Goal: Task Accomplishment & Management: Manage account settings

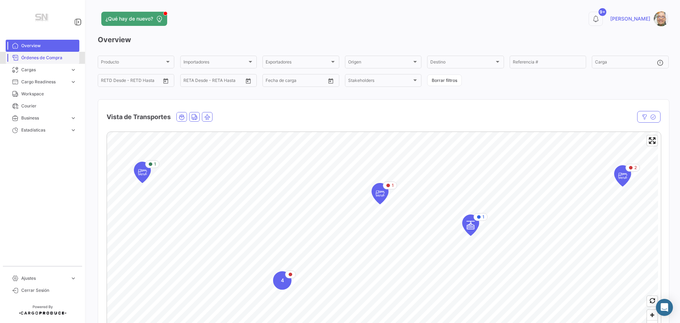
click at [36, 60] on span "Órdenes de Compra" at bounding box center [48, 58] width 55 height 6
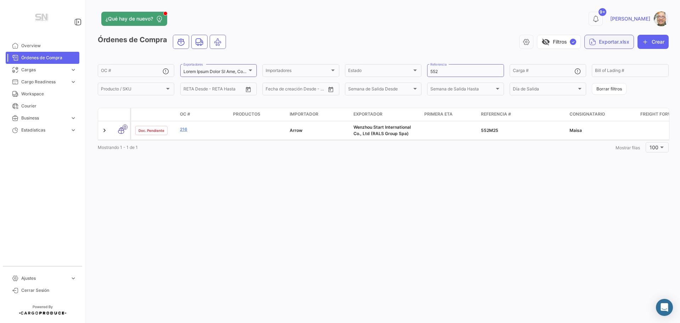
click at [603, 44] on button "Exportar.xlsx" at bounding box center [609, 42] width 50 height 14
click at [444, 70] on div at bounding box center [340, 161] width 680 height 323
click at [444, 70] on input "552" at bounding box center [465, 71] width 70 height 5
type input "5"
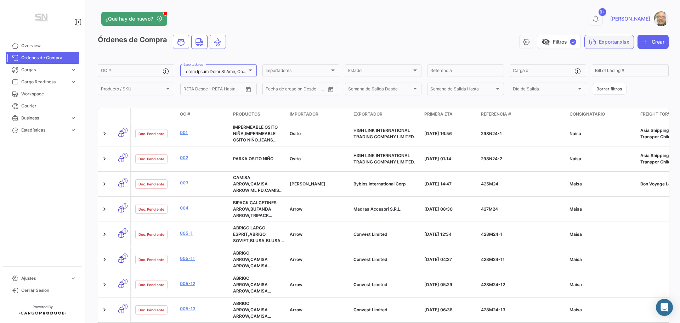
click at [610, 42] on button "Exportar.xlsx" at bounding box center [609, 42] width 50 height 14
click at [595, 42] on div at bounding box center [340, 161] width 680 height 323
click at [589, 42] on icon "button" at bounding box center [592, 41] width 7 height 7
click at [590, 59] on span "Exportar OC's" at bounding box center [600, 59] width 33 height 6
click at [451, 72] on input "Referencia" at bounding box center [465, 71] width 70 height 5
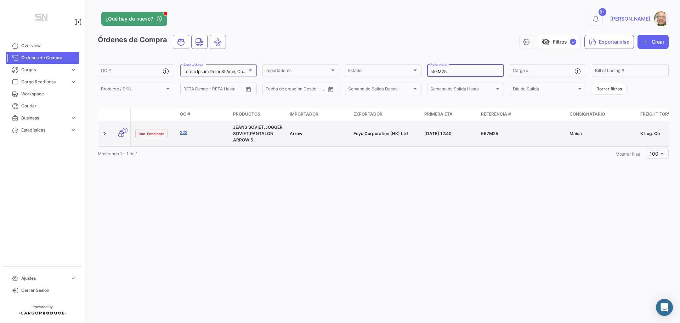
type input "557M25"
click at [182, 133] on link "222" at bounding box center [203, 132] width 47 height 6
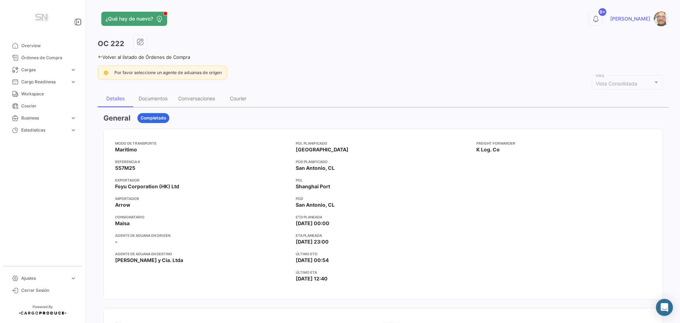
click at [99, 59] on link "Volver al listado de Órdenes de Compra" at bounding box center [144, 57] width 92 height 6
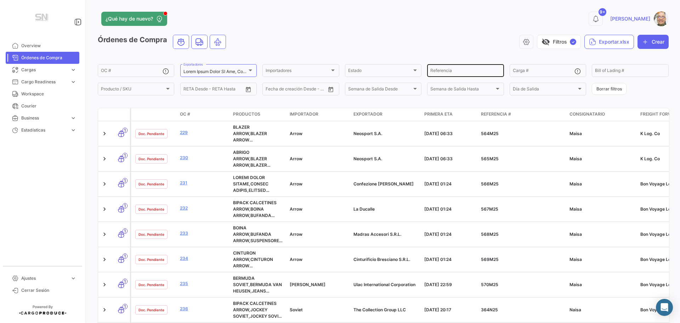
click at [455, 73] on input "Referencia" at bounding box center [465, 71] width 70 height 5
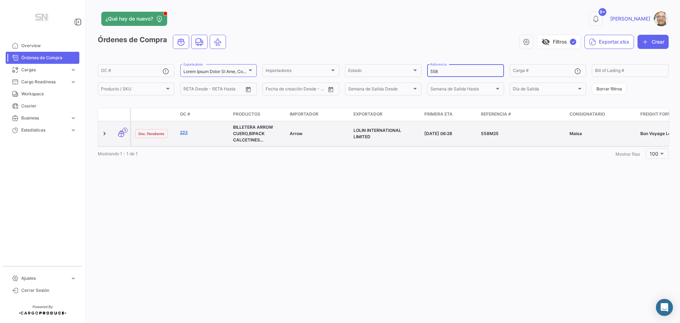
type input "558"
click at [188, 133] on link "223" at bounding box center [203, 132] width 47 height 6
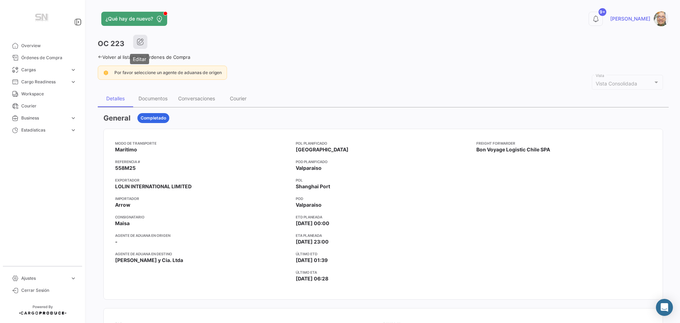
click at [139, 44] on icon "button" at bounding box center [140, 41] width 7 height 7
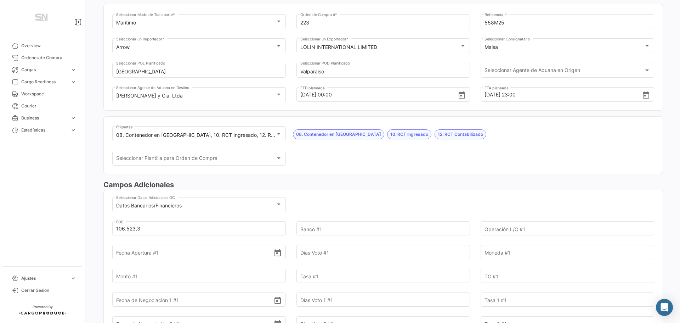
scroll to position [71, 0]
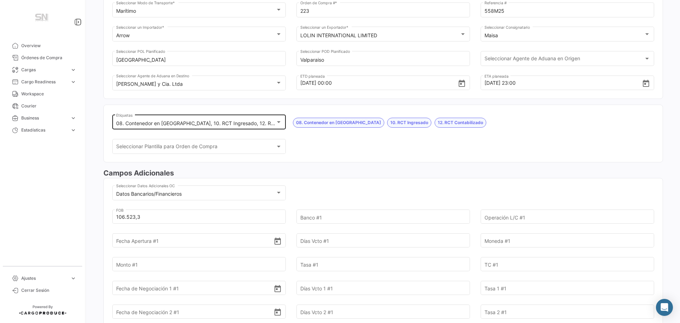
click at [276, 125] on div at bounding box center [279, 122] width 6 height 6
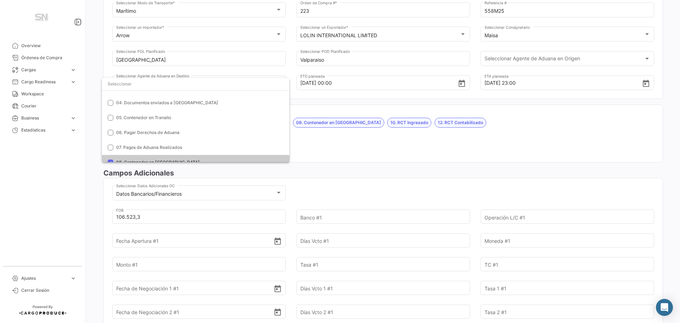
scroll to position [0, 0]
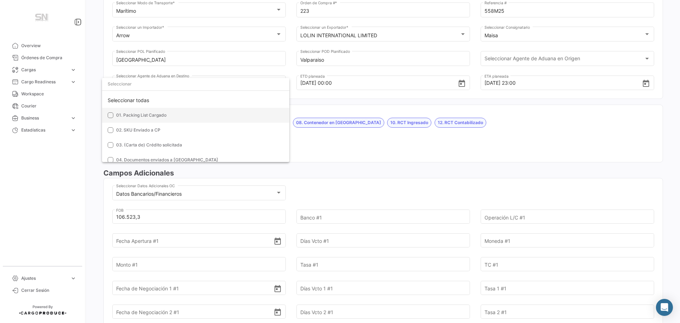
click at [112, 113] on mat-pseudo-checkbox at bounding box center [111, 115] width 6 height 6
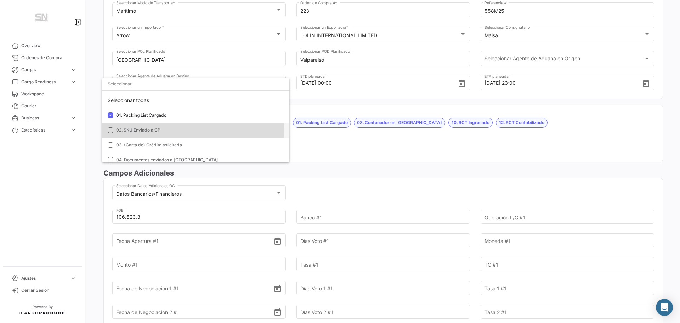
click at [113, 127] on mat-option "02. SKU Enviado a CP" at bounding box center [195, 130] width 187 height 15
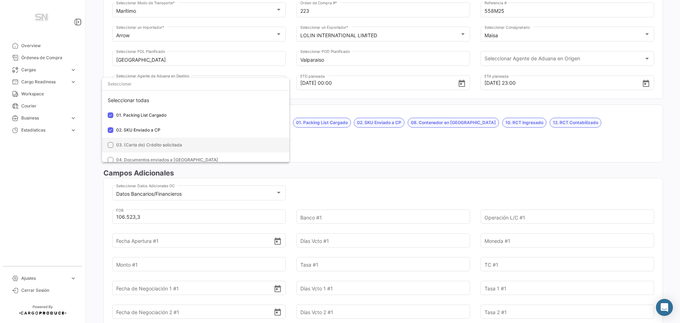
click at [110, 148] on mat-option "03. (Carta de) Crédito solicitada" at bounding box center [195, 144] width 187 height 15
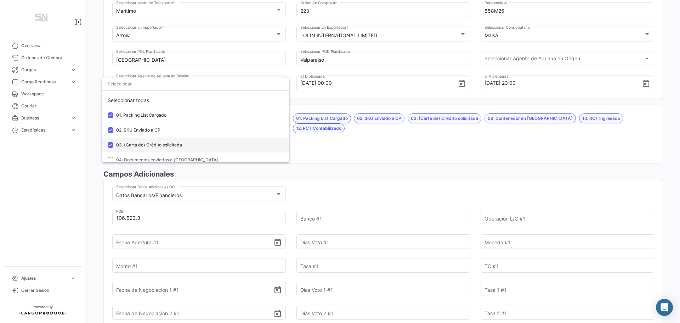
scroll to position [35, 0]
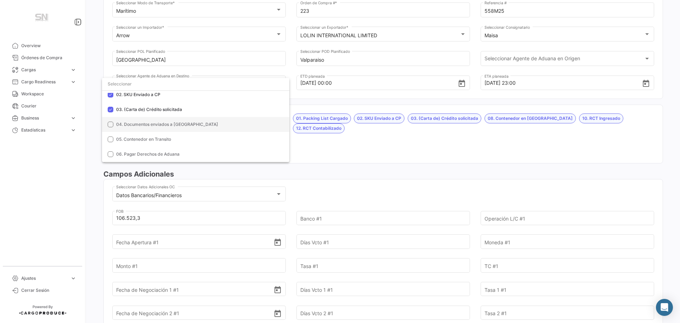
click at [113, 124] on mat-option "04. Documentos enviados a [GEOGRAPHIC_DATA]" at bounding box center [195, 124] width 187 height 15
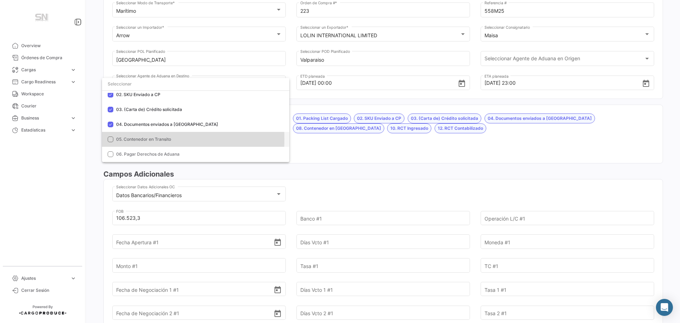
click at [106, 139] on mat-option "05. Contenedor en Transito" at bounding box center [195, 139] width 187 height 15
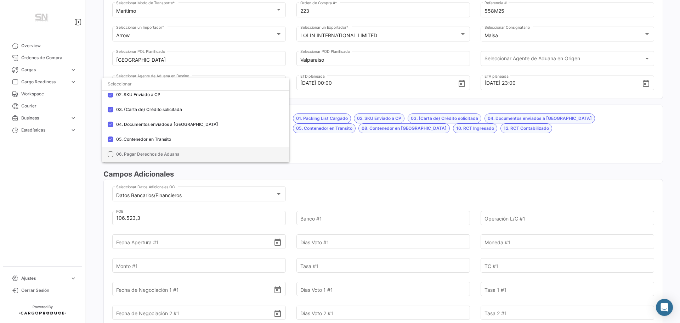
click at [109, 152] on mat-pseudo-checkbox at bounding box center [111, 154] width 6 height 6
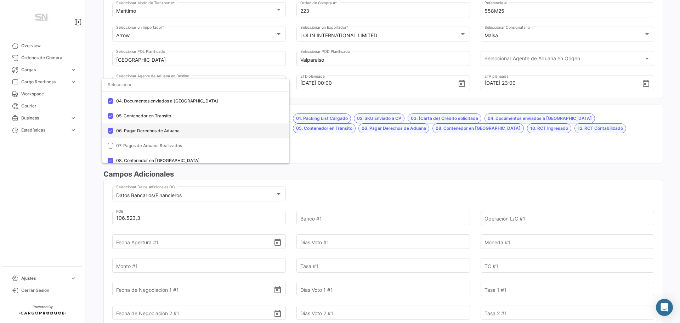
scroll to position [71, 0]
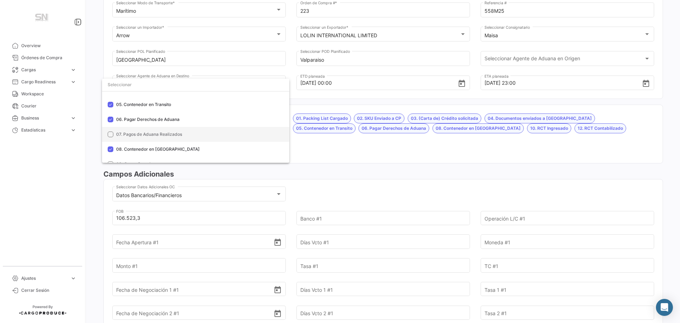
click at [111, 136] on mat-pseudo-checkbox at bounding box center [111, 134] width 6 height 6
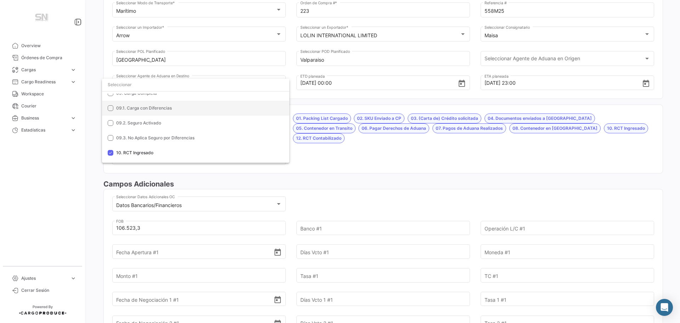
scroll to position [177, 0]
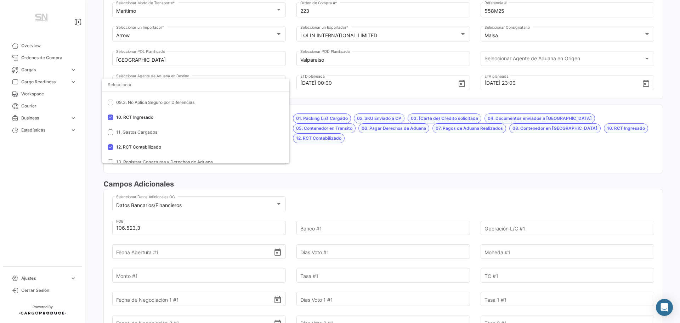
click at [319, 145] on div at bounding box center [340, 161] width 680 height 323
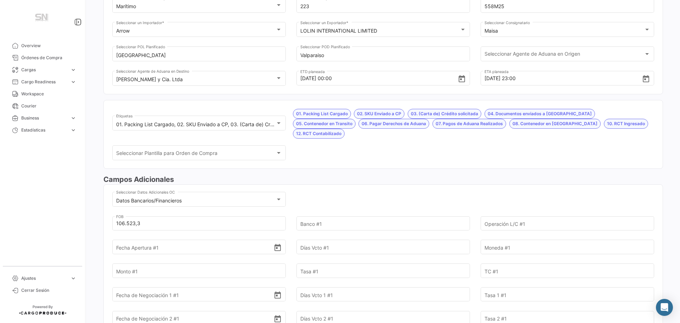
scroll to position [0, 0]
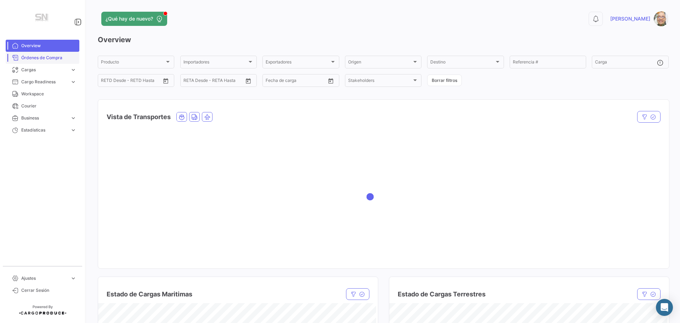
click at [45, 58] on span "Órdenes de Compra" at bounding box center [48, 58] width 55 height 6
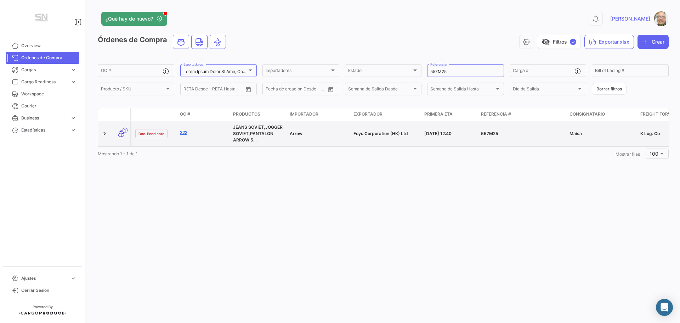
click at [185, 131] on link "222" at bounding box center [203, 132] width 47 height 6
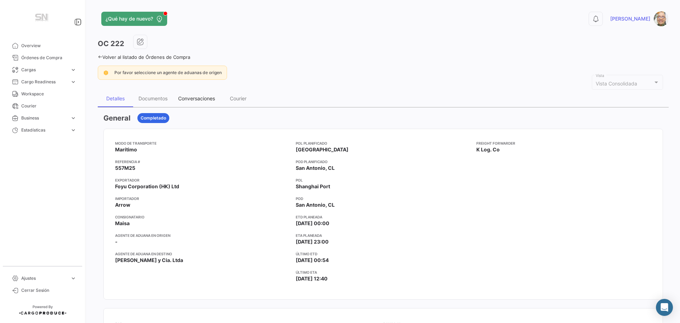
click at [195, 101] on div "Conversaciones" at bounding box center [196, 98] width 37 height 6
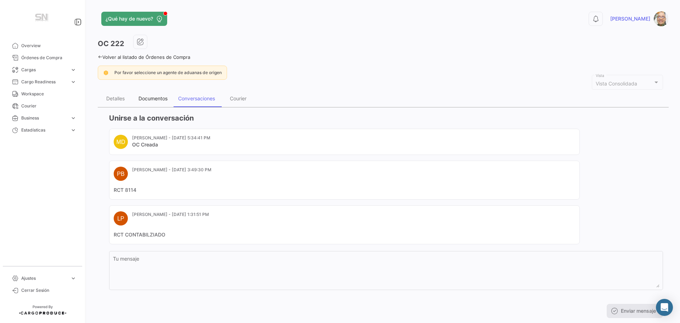
click at [147, 99] on div "Documentos" at bounding box center [152, 98] width 29 height 6
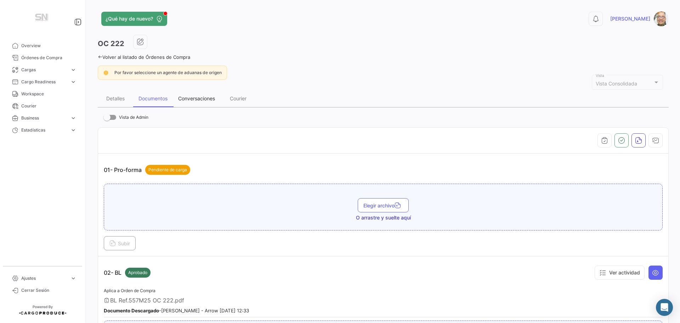
click at [181, 100] on div "Conversaciones" at bounding box center [196, 98] width 37 height 6
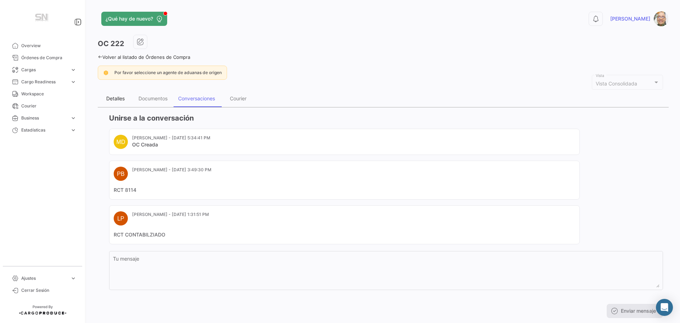
click at [120, 98] on div "Detalles" at bounding box center [115, 98] width 18 height 6
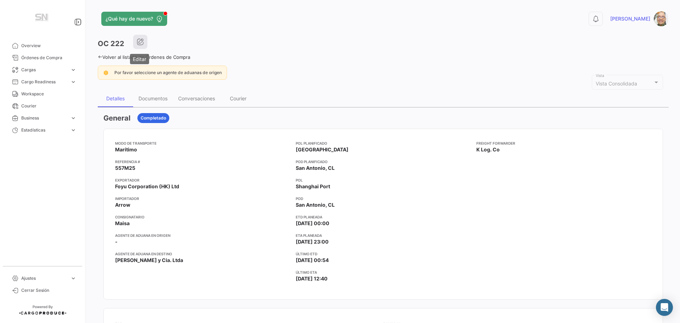
click at [143, 40] on button "button" at bounding box center [140, 42] width 14 height 14
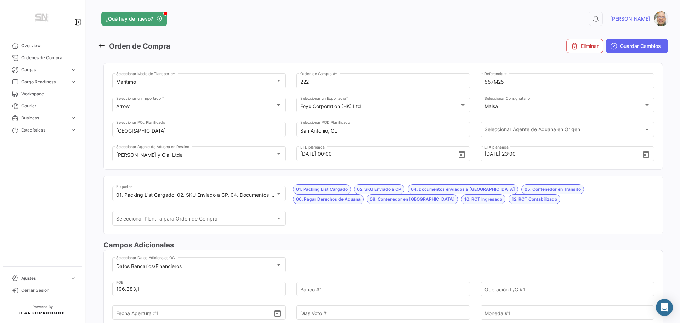
scroll to position [142, 0]
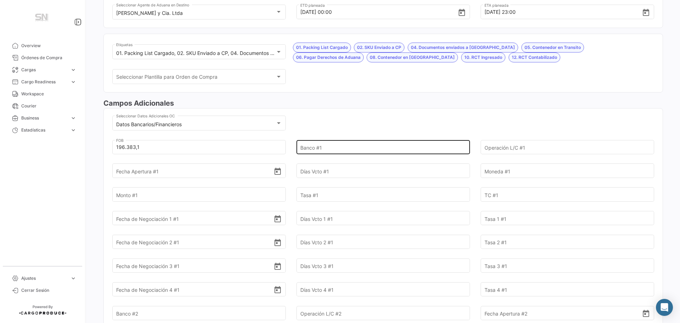
click at [328, 148] on input "Banco #1" at bounding box center [379, 147] width 158 height 25
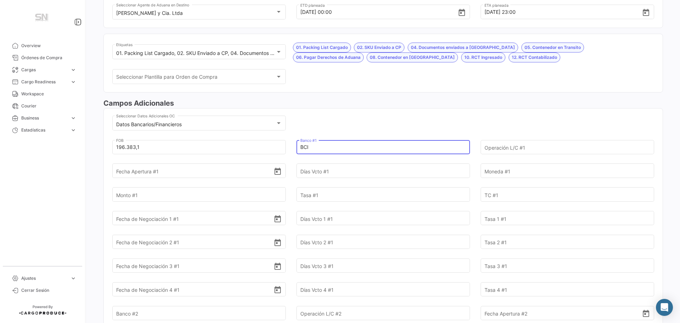
type input "BCI"
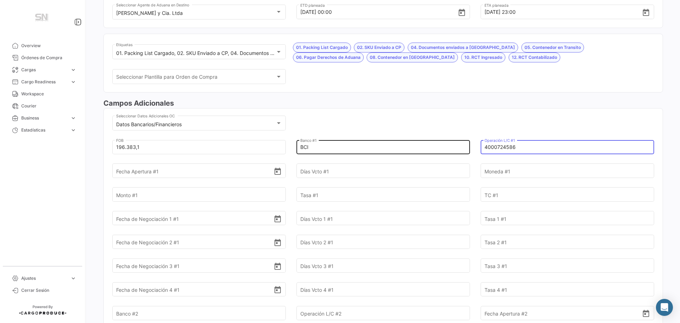
type input "4000724586"
type input "[DATE]"
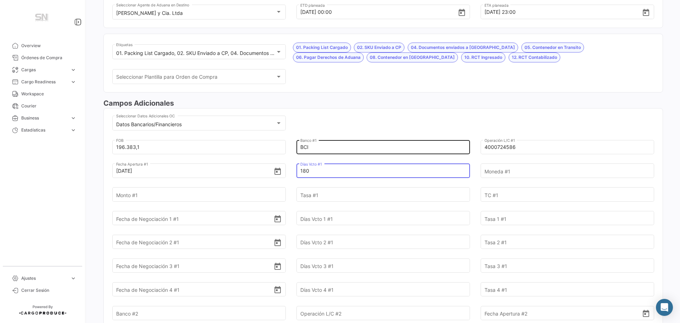
type input "180"
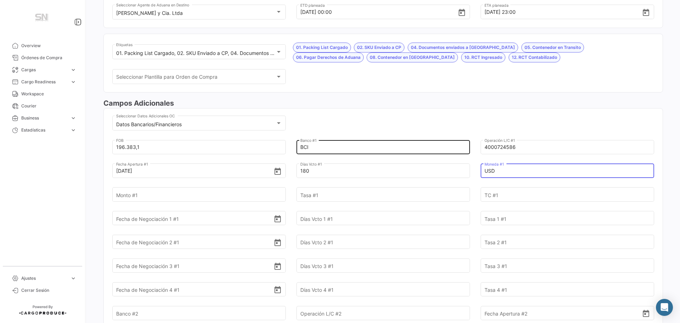
type input "USD"
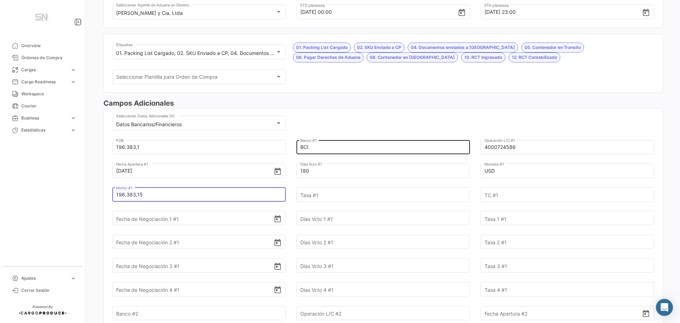
type input "196.383,15"
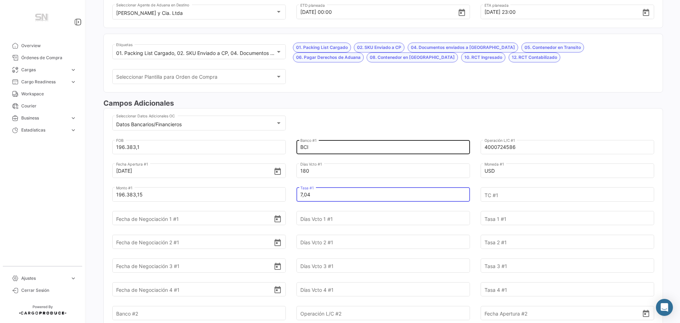
type input "7,04"
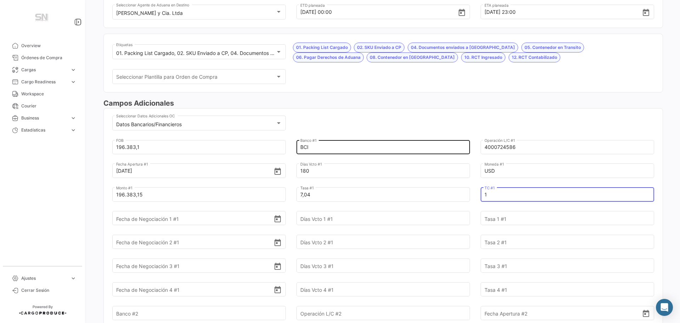
type input "1"
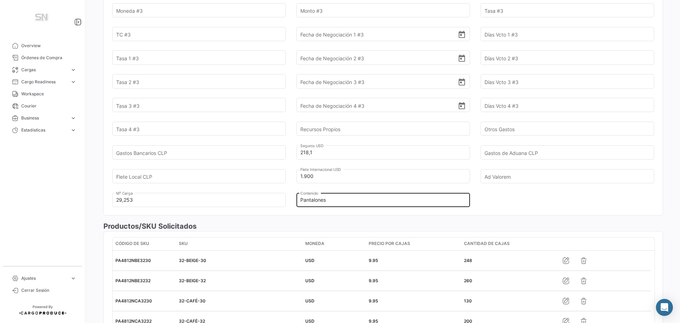
scroll to position [638, 0]
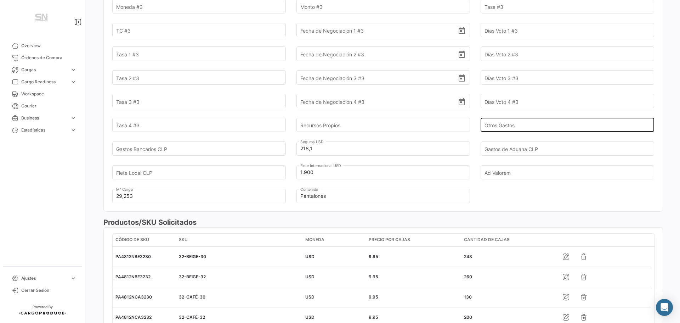
click at [521, 125] on input "Otros Gastos" at bounding box center [564, 125] width 158 height 25
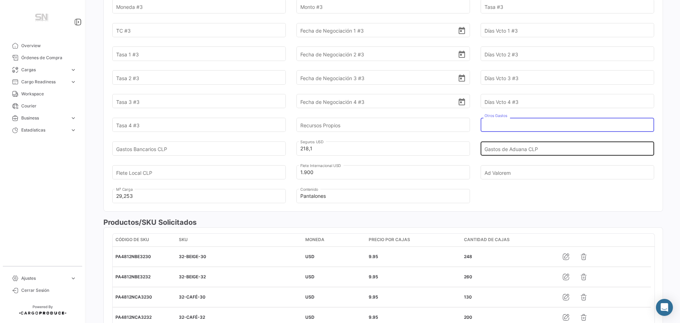
click at [524, 149] on input "Gastos de Aduana CLP" at bounding box center [564, 148] width 158 height 25
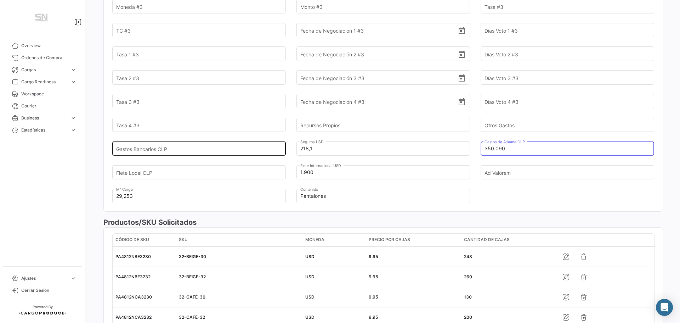
type input "350.090"
click at [220, 148] on input "Gastos Bancarios CLP" at bounding box center [195, 148] width 158 height 25
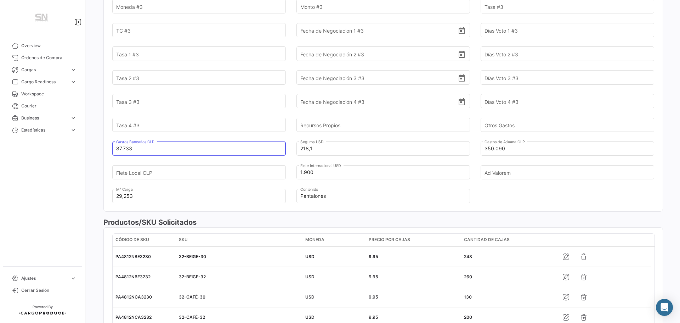
type input "87.733"
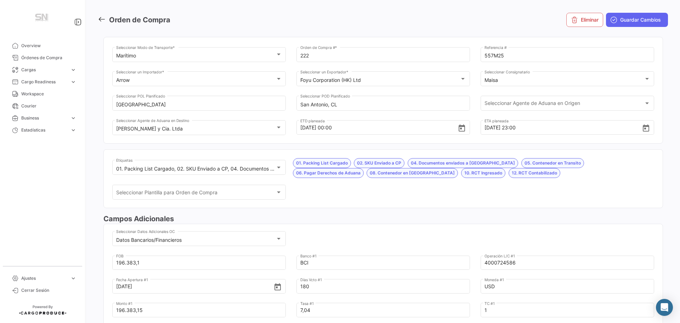
scroll to position [0, 0]
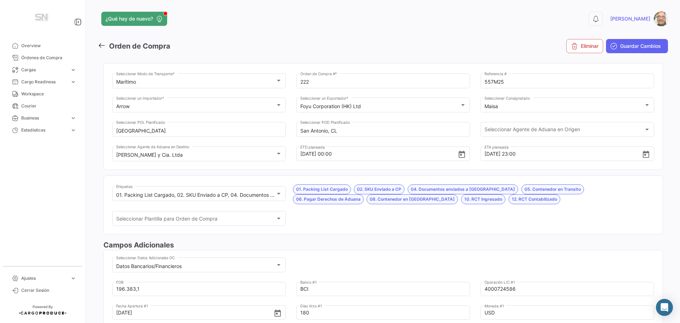
click at [620, 43] on span "Guardar Cambios" at bounding box center [640, 46] width 41 height 7
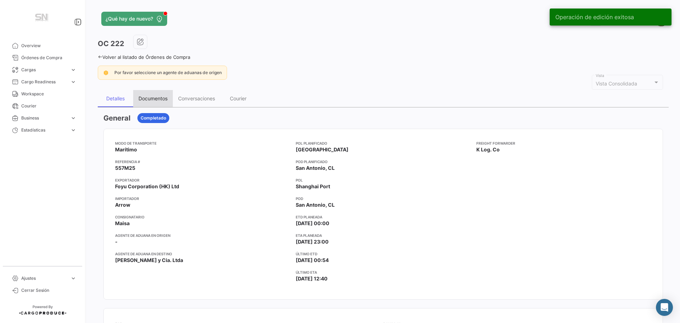
click at [162, 99] on div "Documentos" at bounding box center [152, 98] width 29 height 6
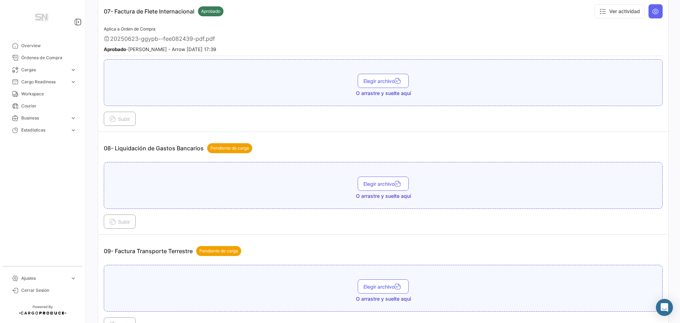
scroll to position [956, 0]
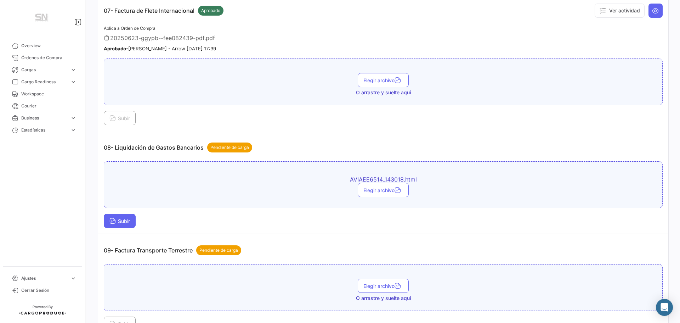
click at [117, 223] on span "Subir" at bounding box center [119, 221] width 21 height 6
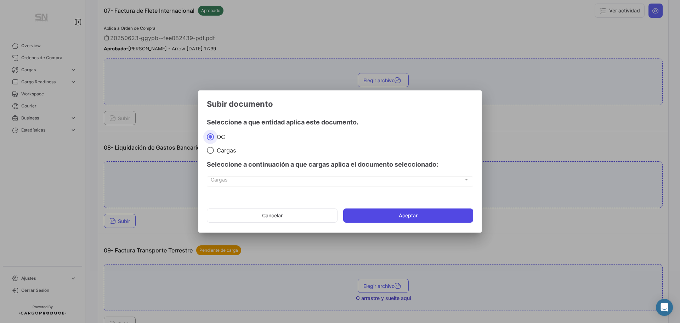
click at [388, 213] on button "Aceptar" at bounding box center [408, 215] width 130 height 14
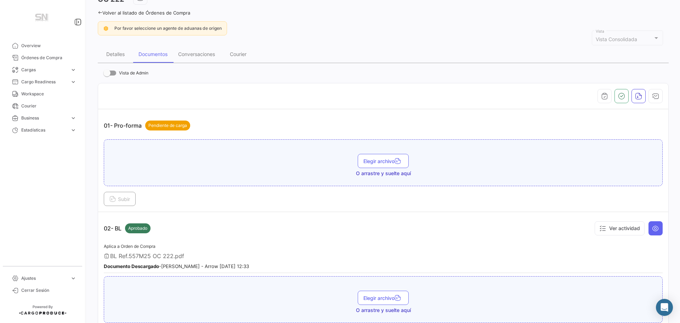
scroll to position [0, 0]
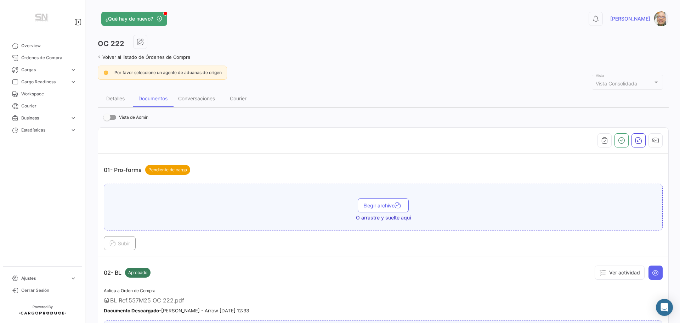
click at [101, 57] on icon at bounding box center [100, 57] width 5 height 5
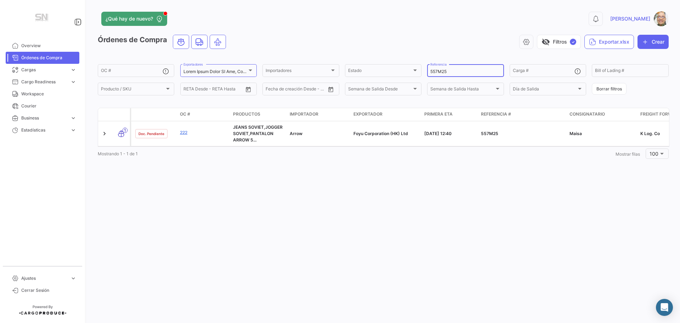
click at [460, 69] on input "557M25" at bounding box center [465, 71] width 70 height 5
type input "5"
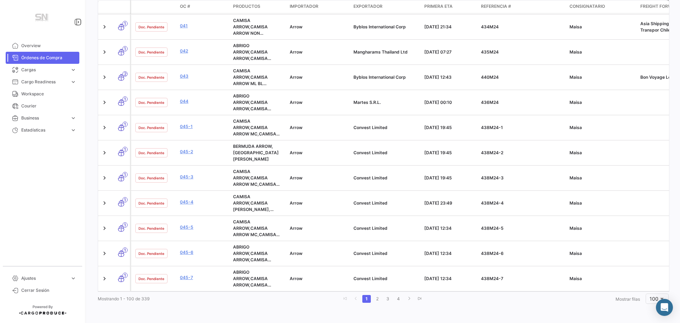
scroll to position [2341, 0]
click at [372, 301] on li "2" at bounding box center [377, 299] width 11 height 12
click at [374, 299] on link "2" at bounding box center [377, 299] width 9 height 8
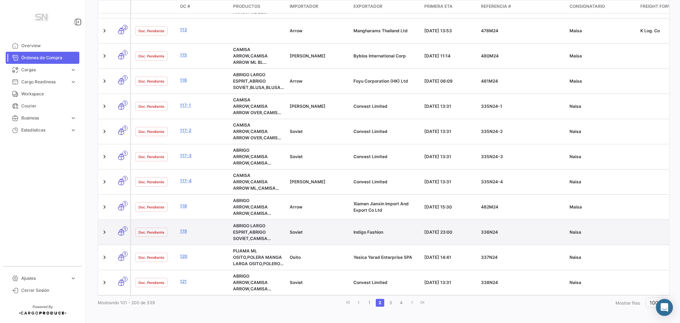
scroll to position [2350, 0]
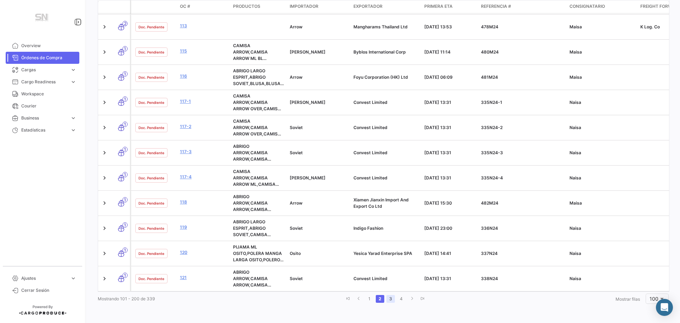
click at [389, 298] on link "3" at bounding box center [390, 299] width 9 height 8
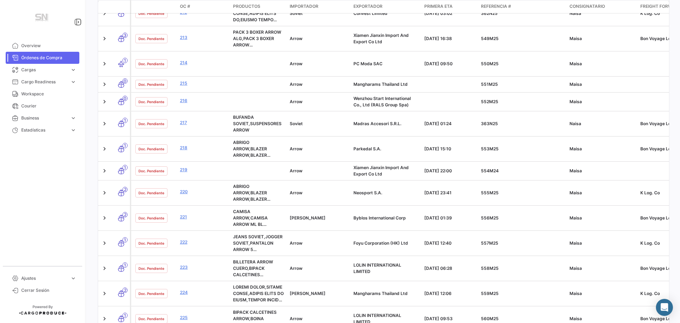
scroll to position [2281, 0]
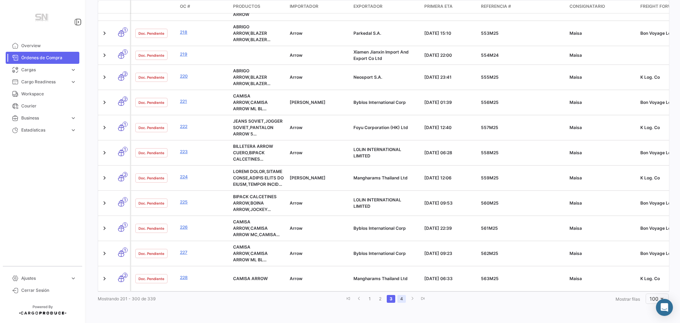
click at [397, 299] on link "4" at bounding box center [401, 299] width 9 height 8
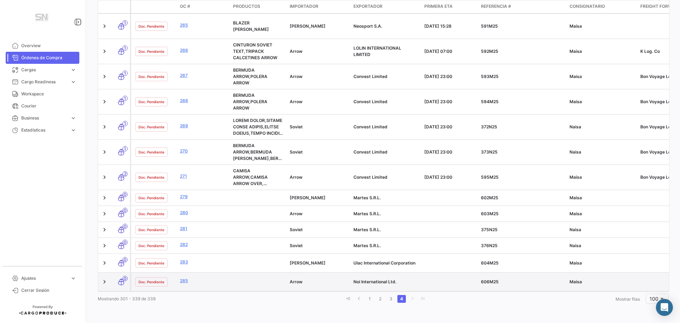
scroll to position [747, 0]
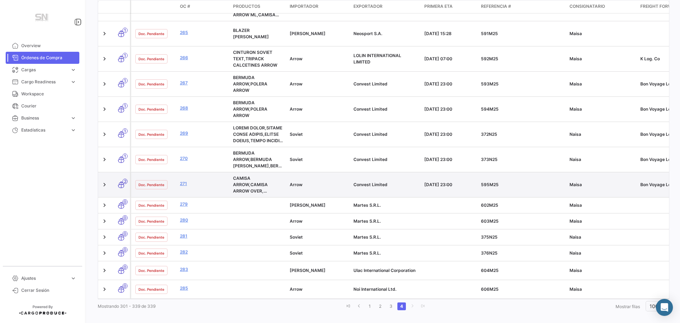
click at [182, 180] on div "271" at bounding box center [203, 184] width 47 height 8
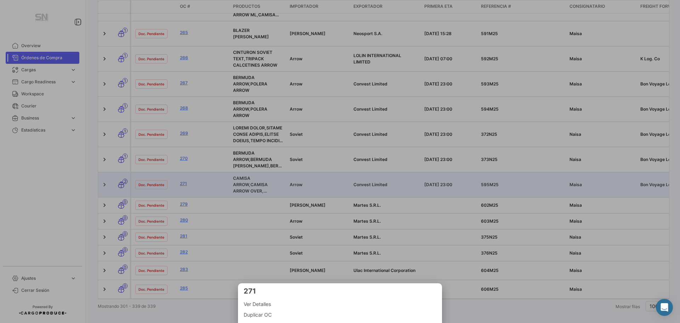
click at [254, 302] on span "Ver Detalles" at bounding box center [340, 304] width 193 height 9
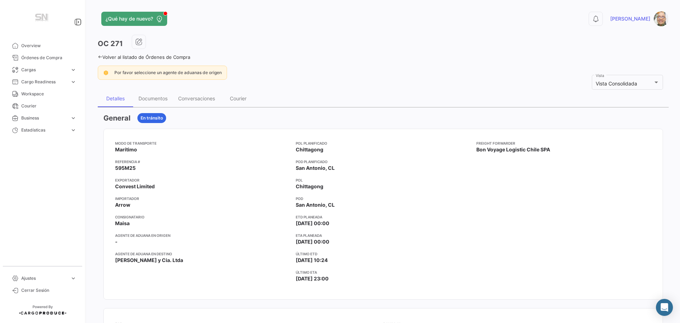
click at [98, 57] on icon at bounding box center [100, 57] width 5 height 5
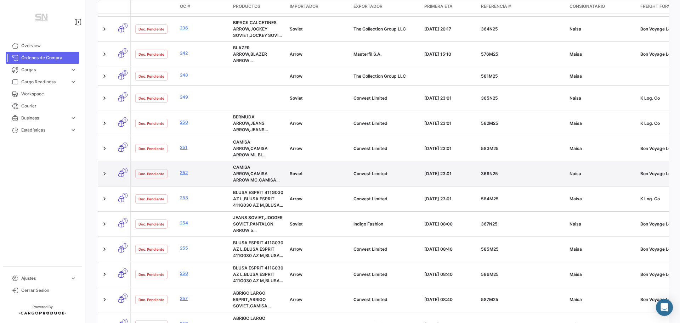
scroll to position [283, 0]
